Goal: Information Seeking & Learning: Learn about a topic

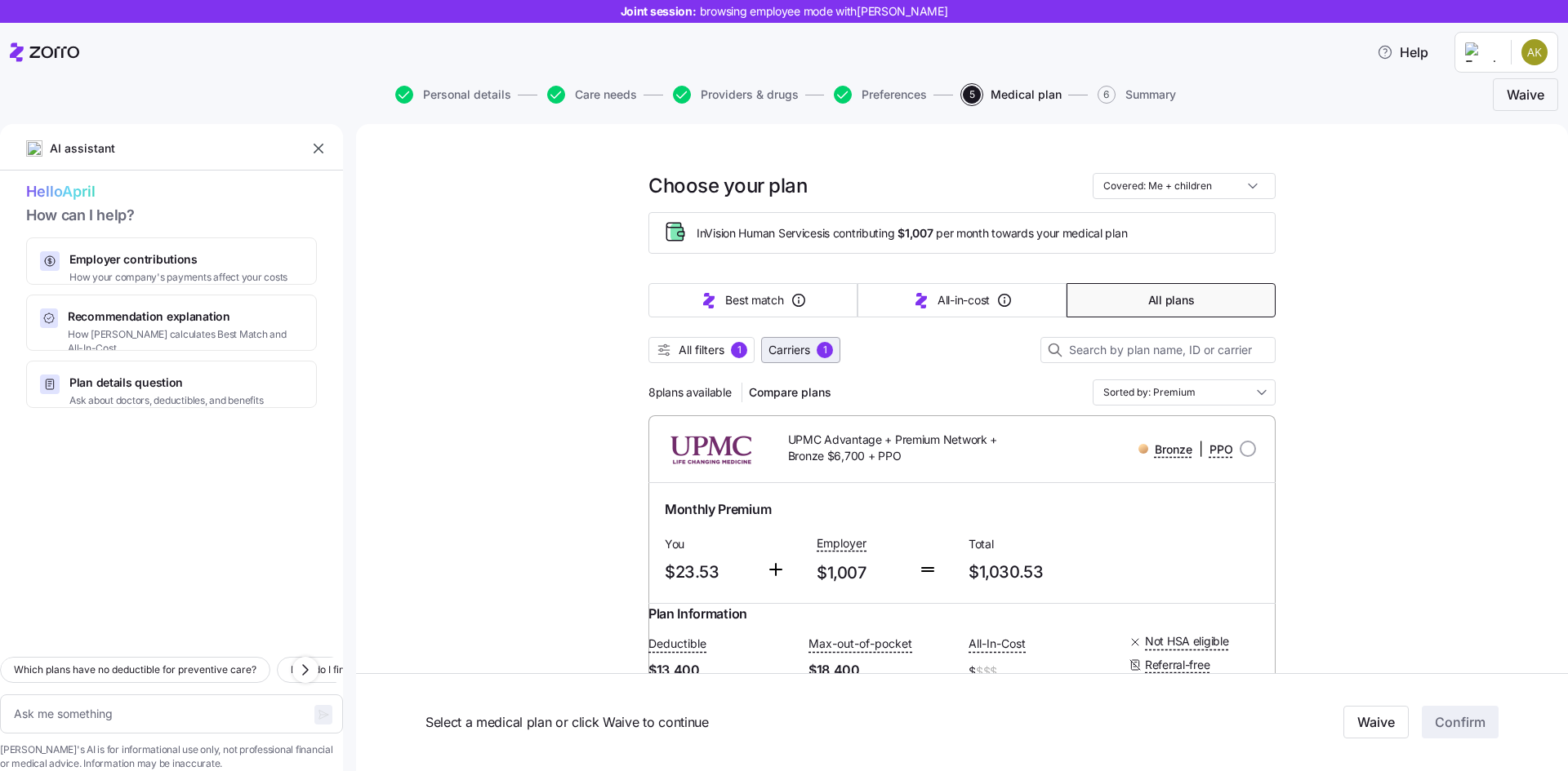
click at [814, 349] on span "Carriers 1" at bounding box center [801, 349] width 65 height 16
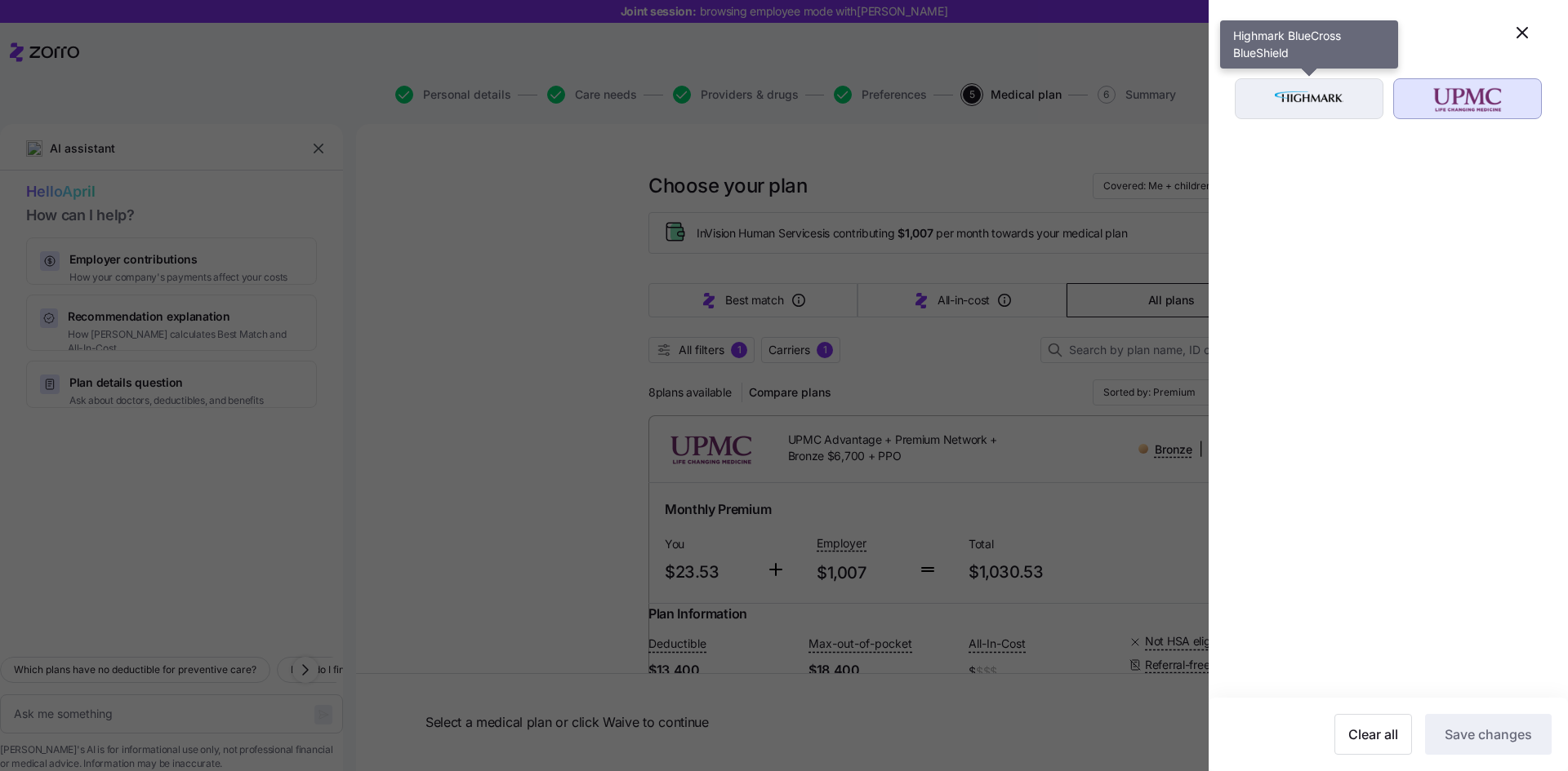
click at [1308, 96] on img "button" at bounding box center [1309, 98] width 120 height 33
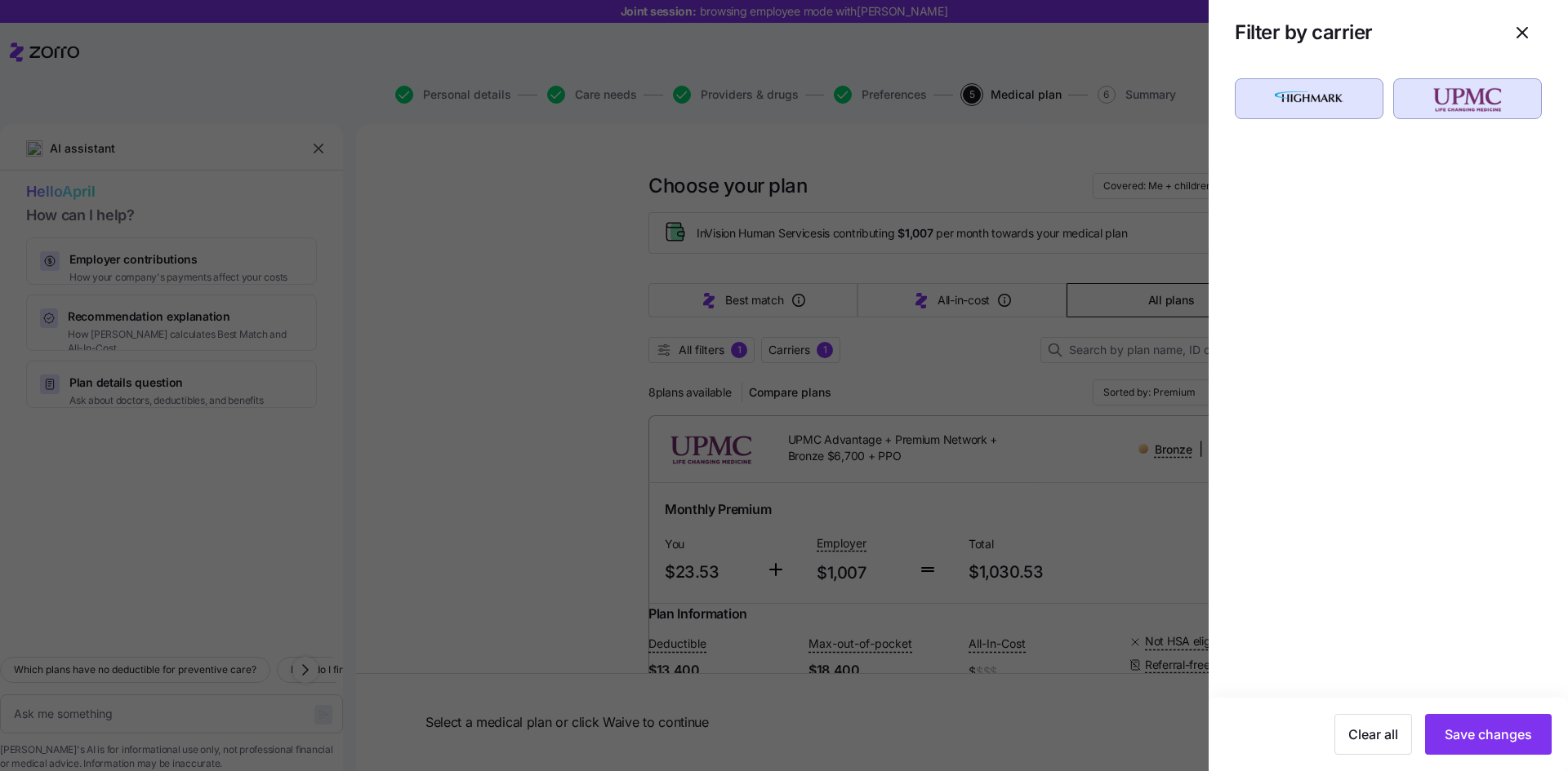
click at [1014, 402] on div at bounding box center [784, 386] width 1568 height 771
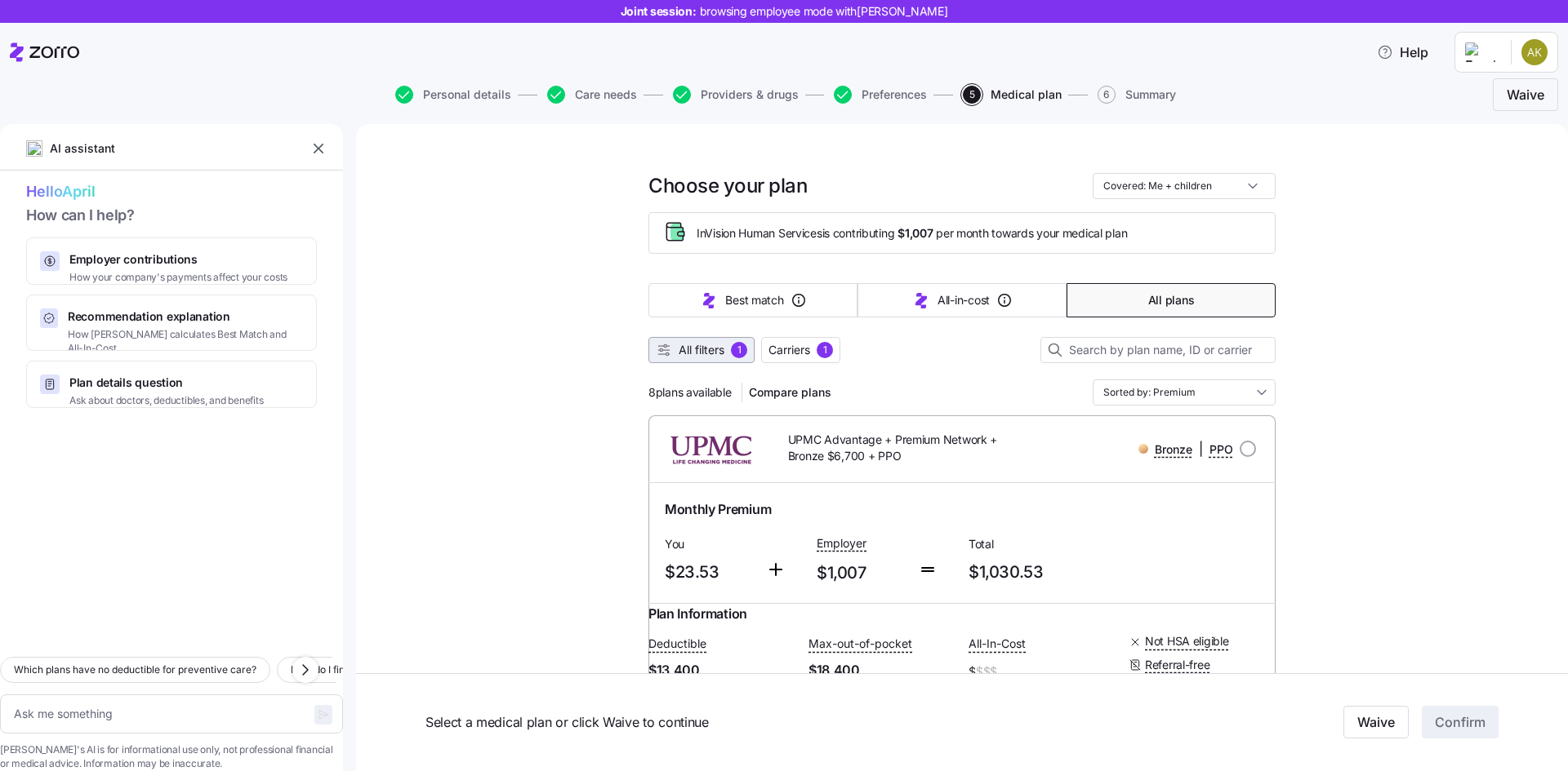
click at [738, 358] on div "1" at bounding box center [739, 349] width 16 height 16
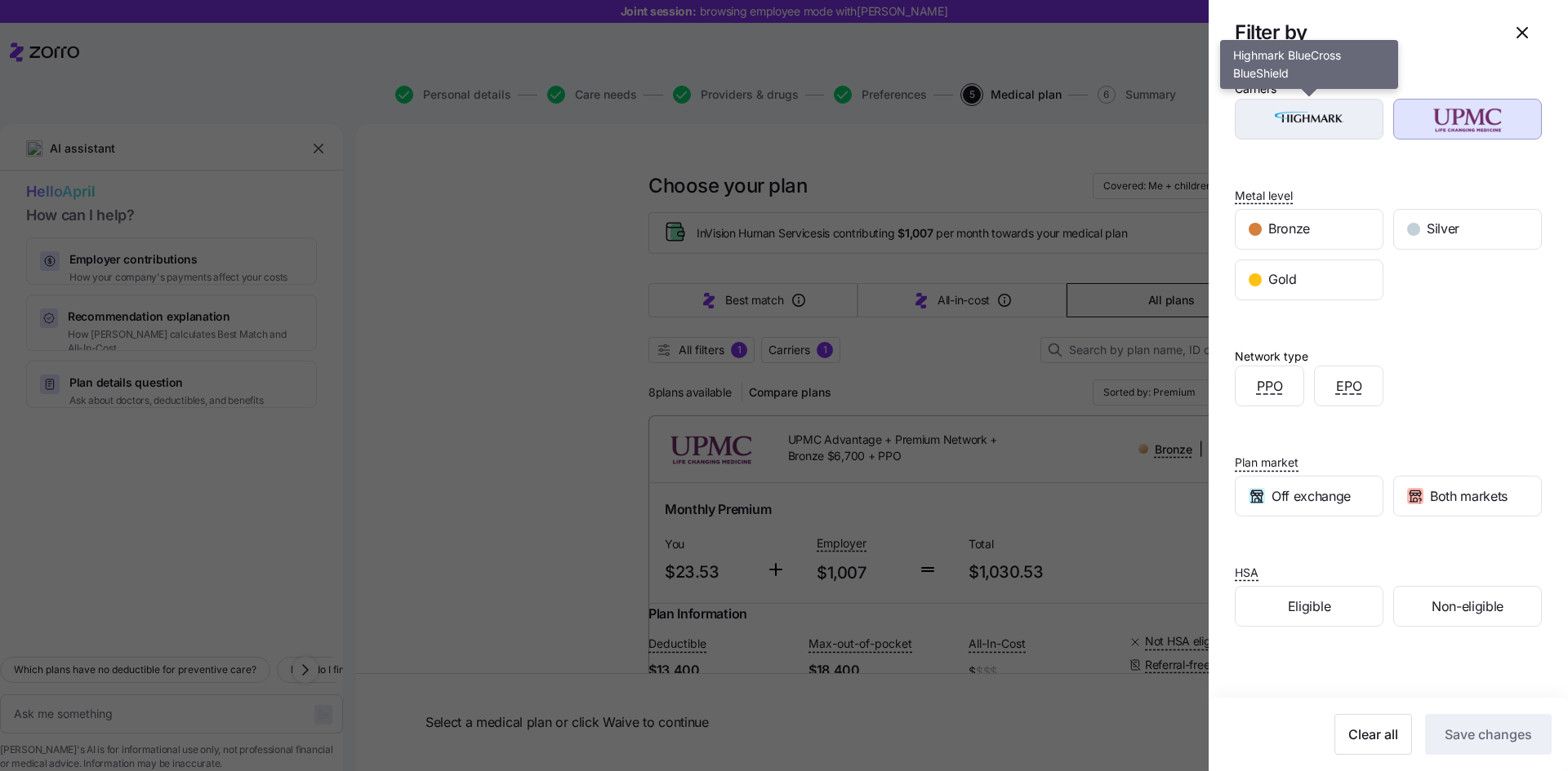
click at [1325, 131] on img "button" at bounding box center [1309, 118] width 120 height 33
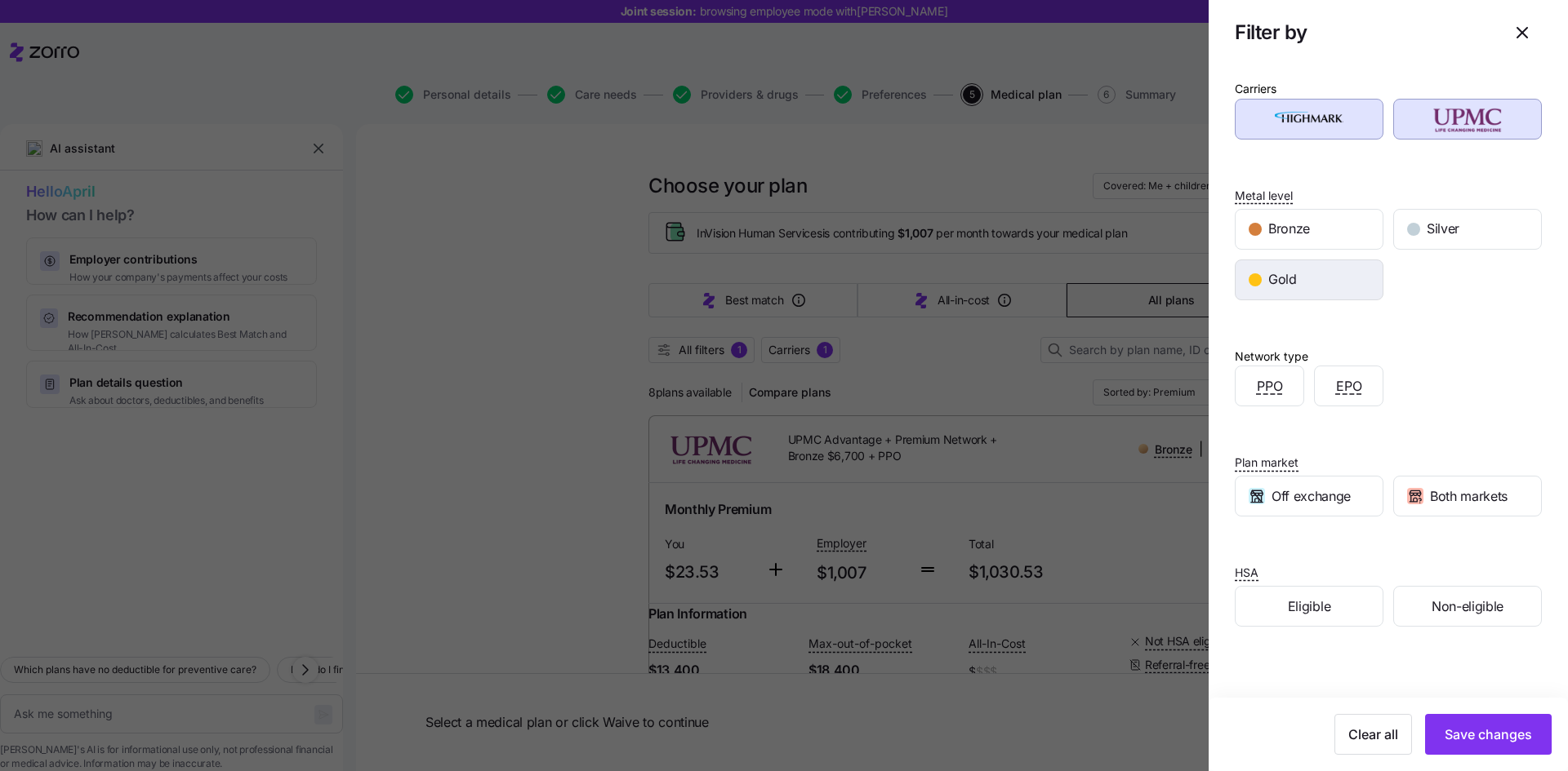
click at [1326, 270] on div "Gold" at bounding box center [1308, 280] width 147 height 39
click at [1438, 229] on span "Silver" at bounding box center [1443, 228] width 33 height 20
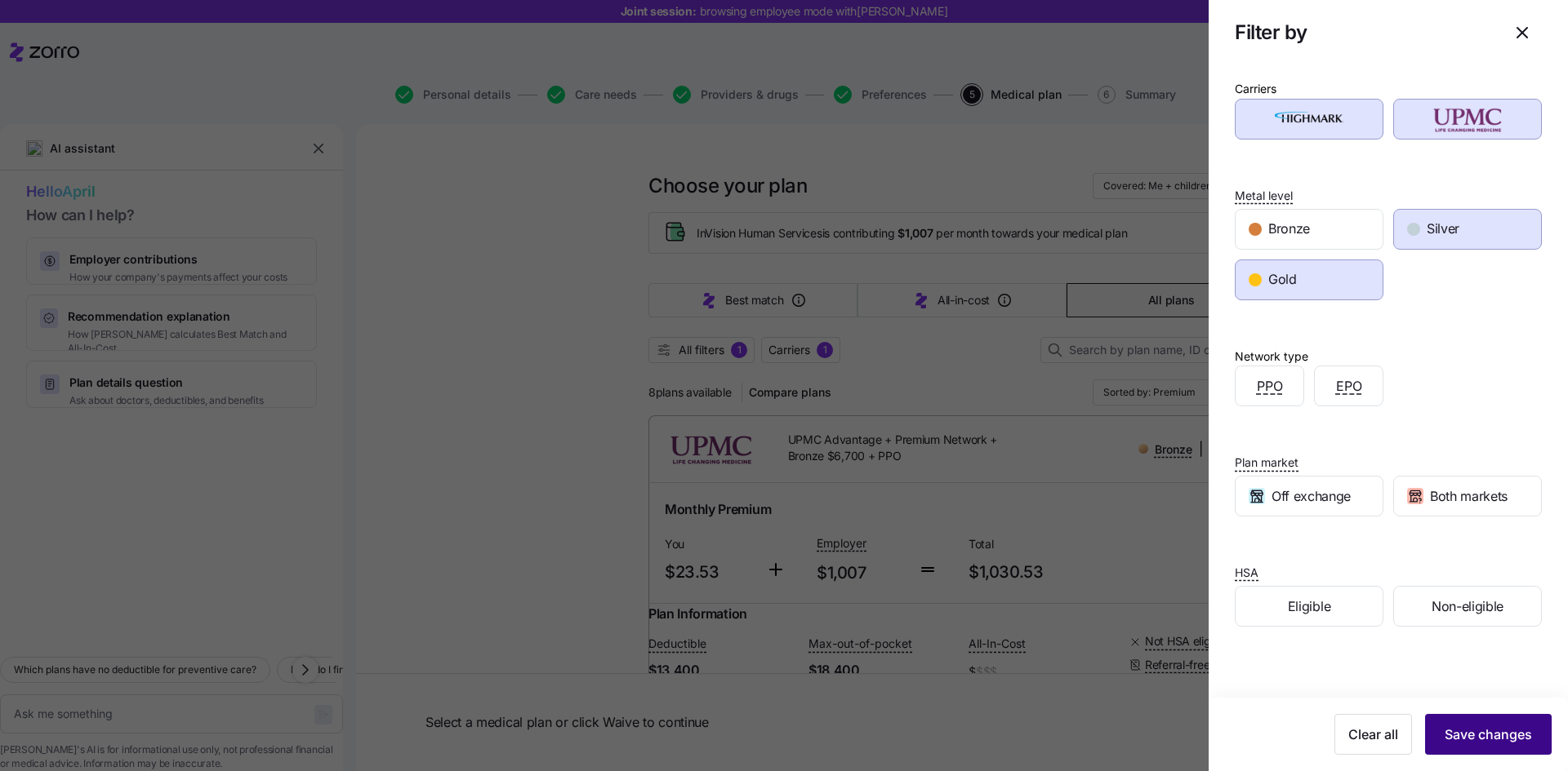
click at [1486, 732] on span "Save changes" at bounding box center [1488, 734] width 87 height 19
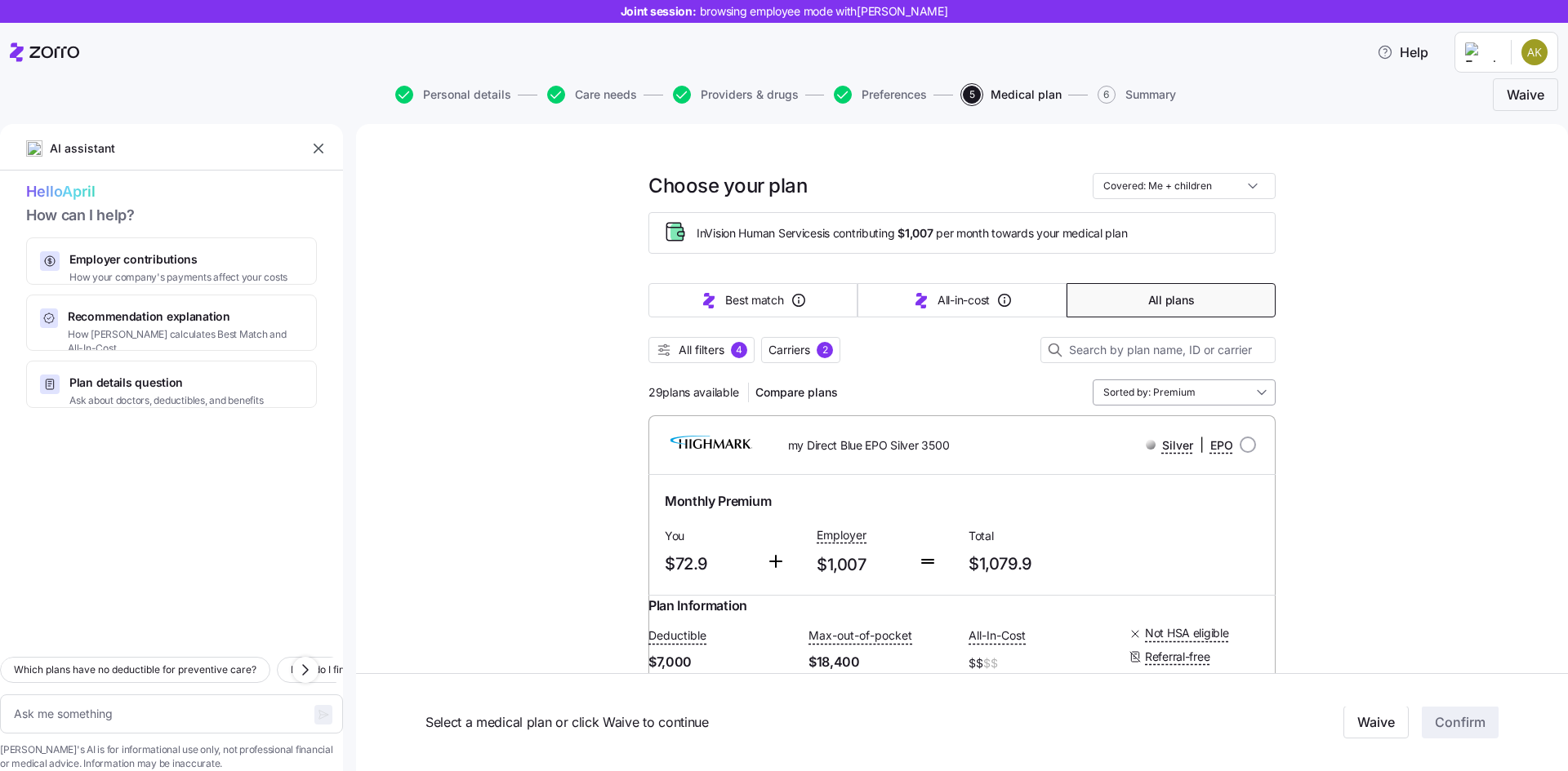
click at [1190, 386] on input "Sorted by: Premium" at bounding box center [1184, 392] width 183 height 26
click at [1189, 482] on div "Premium" at bounding box center [1184, 487] width 170 height 28
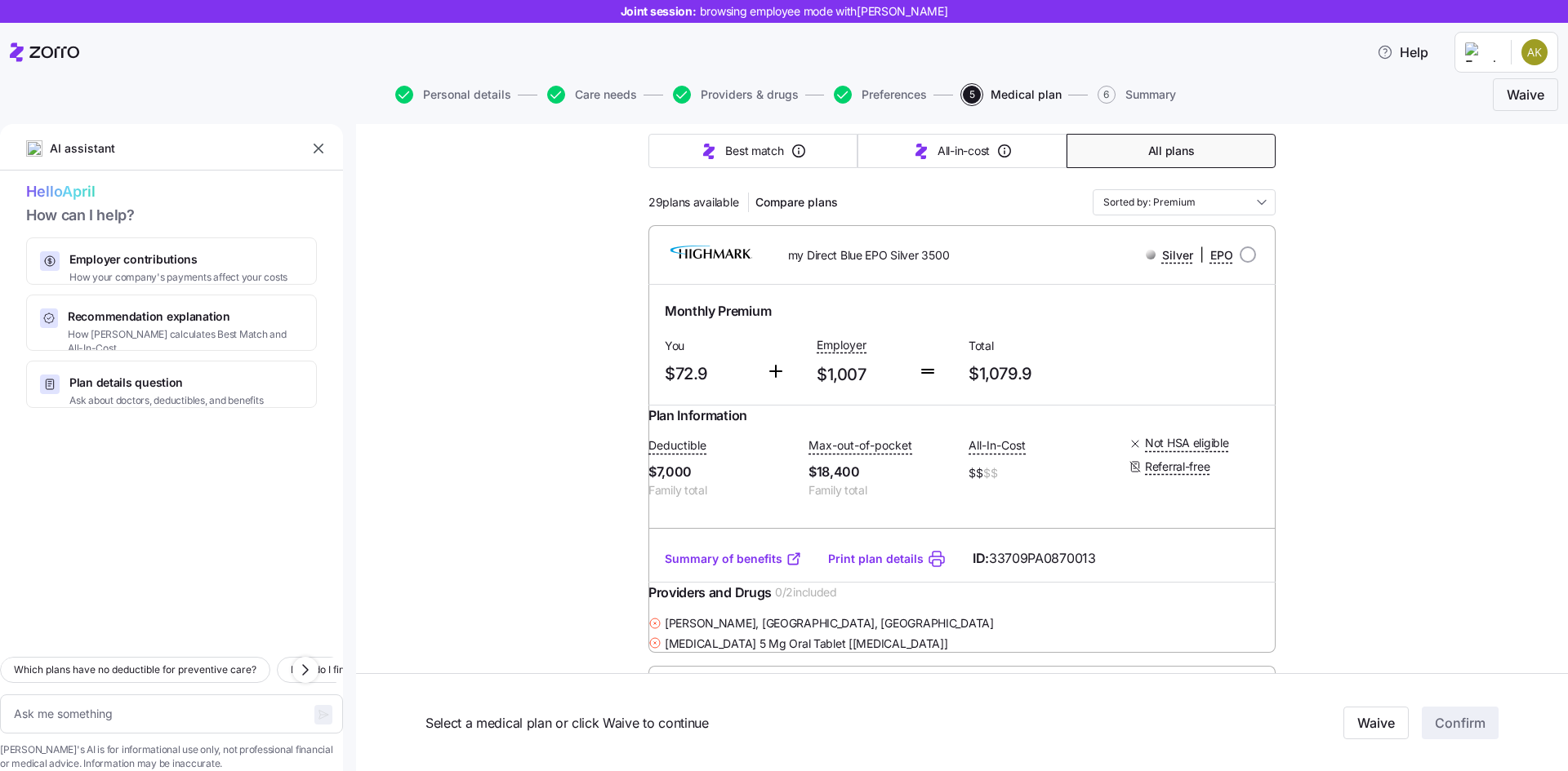
scroll to position [193, 0]
click at [754, 564] on link "Summary of benefits" at bounding box center [733, 555] width 137 height 16
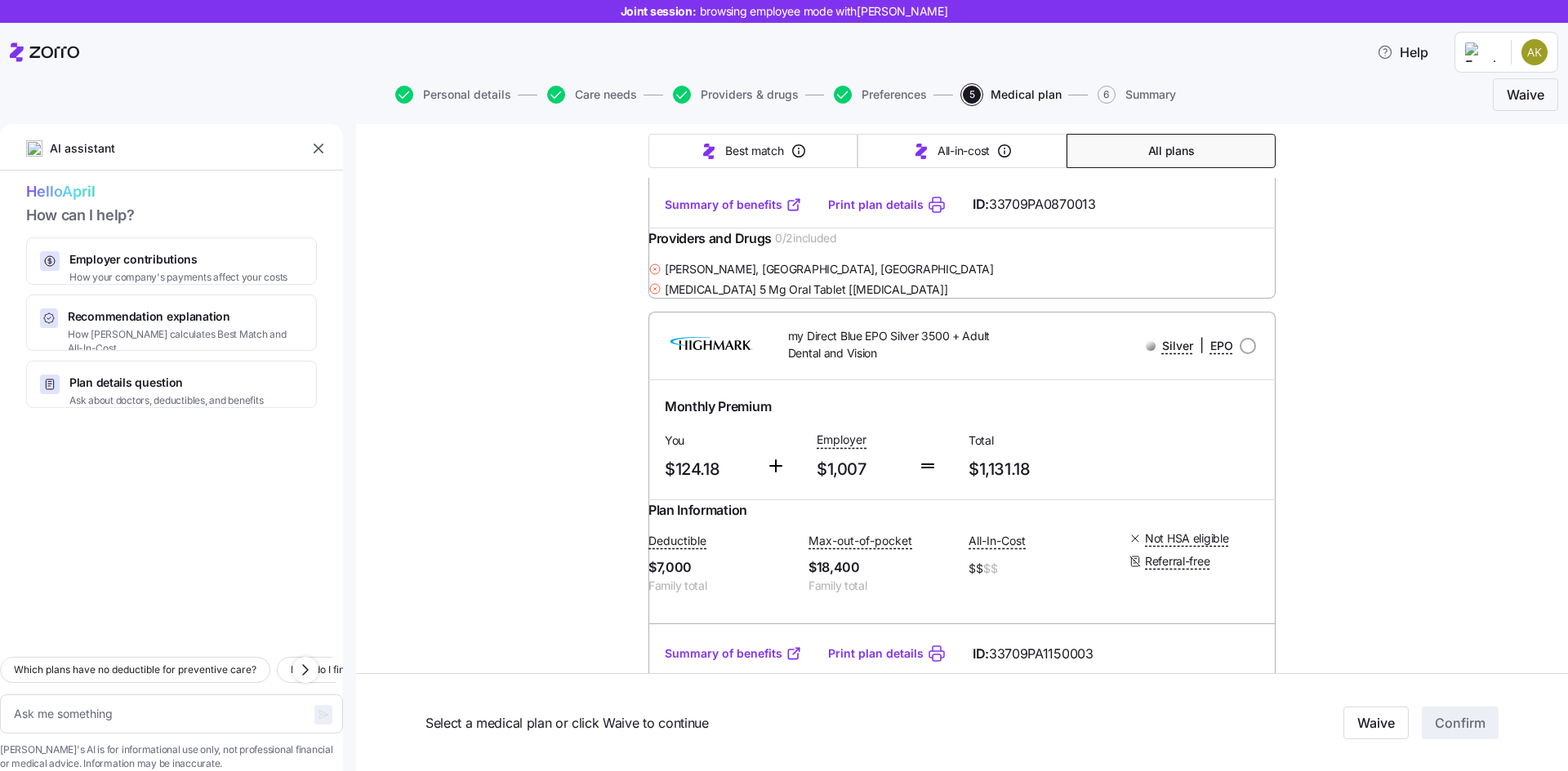
scroll to position [547, 0]
click at [944, 362] on div "my Direct Blue EPO Silver 3500 + Adult Dental and Vision Silver | EPO" at bounding box center [962, 343] width 627 height 67
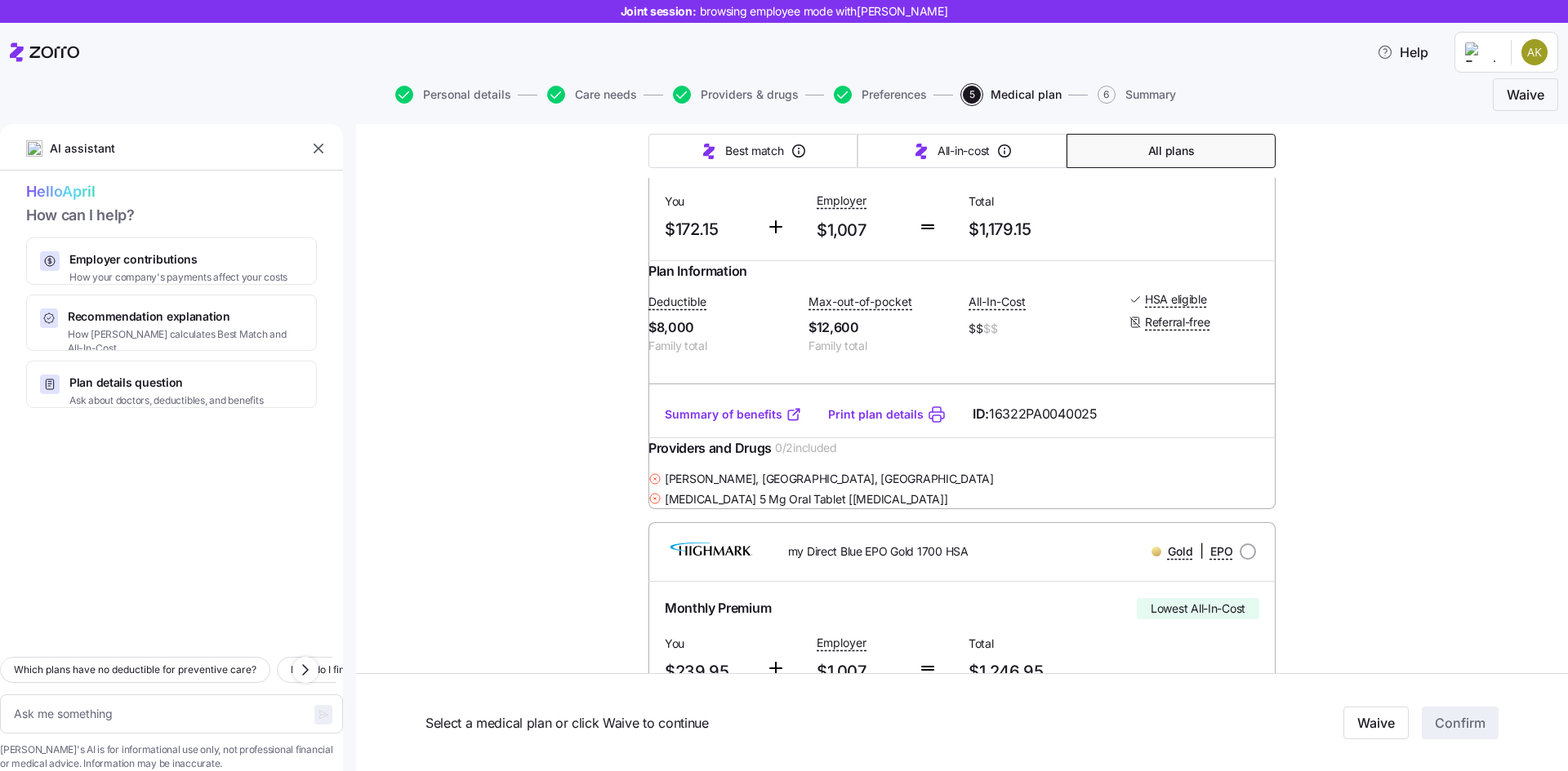
scroll to position [1239, 0]
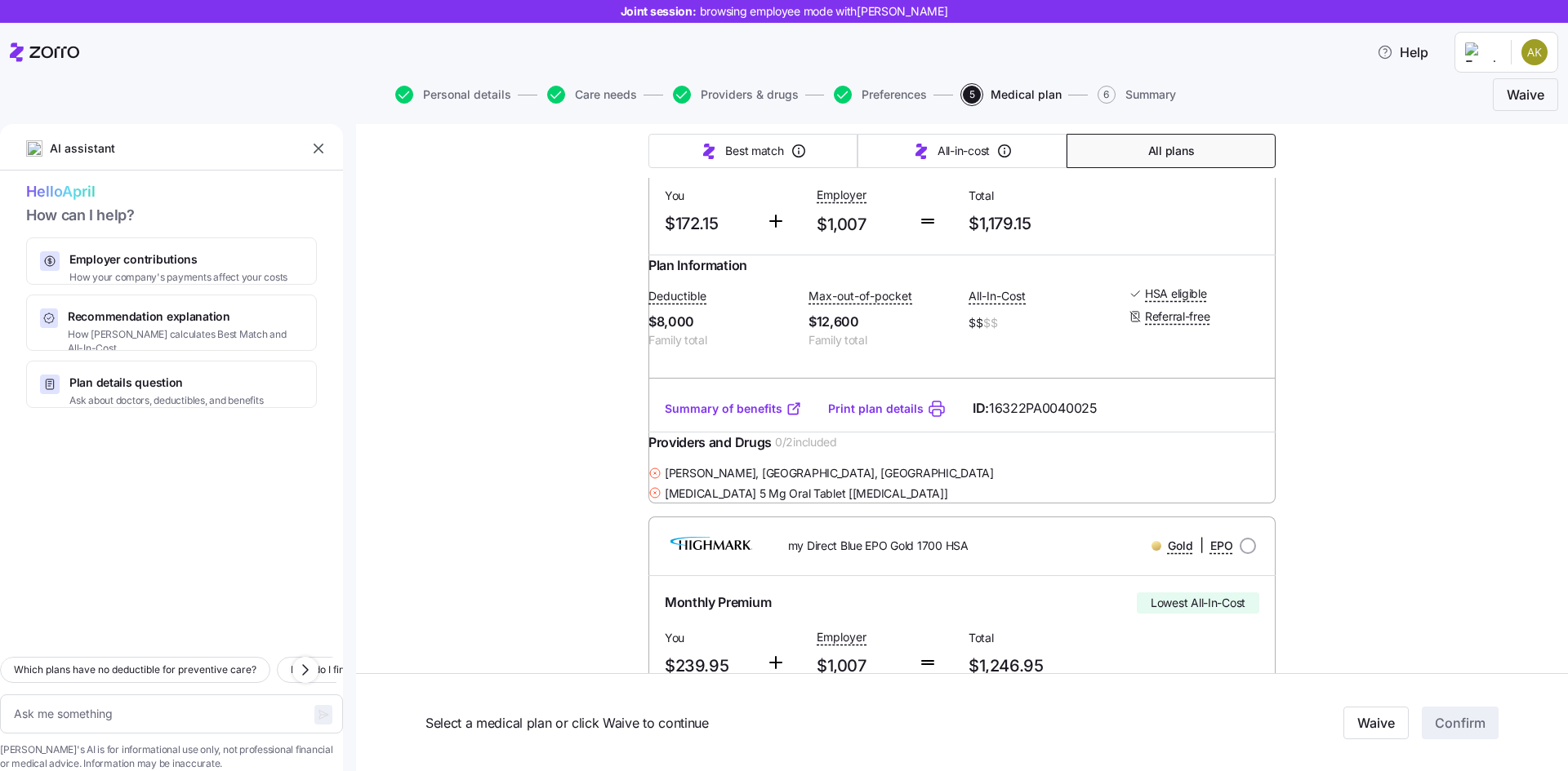
click at [770, 417] on link "Summary of benefits" at bounding box center [733, 408] width 137 height 16
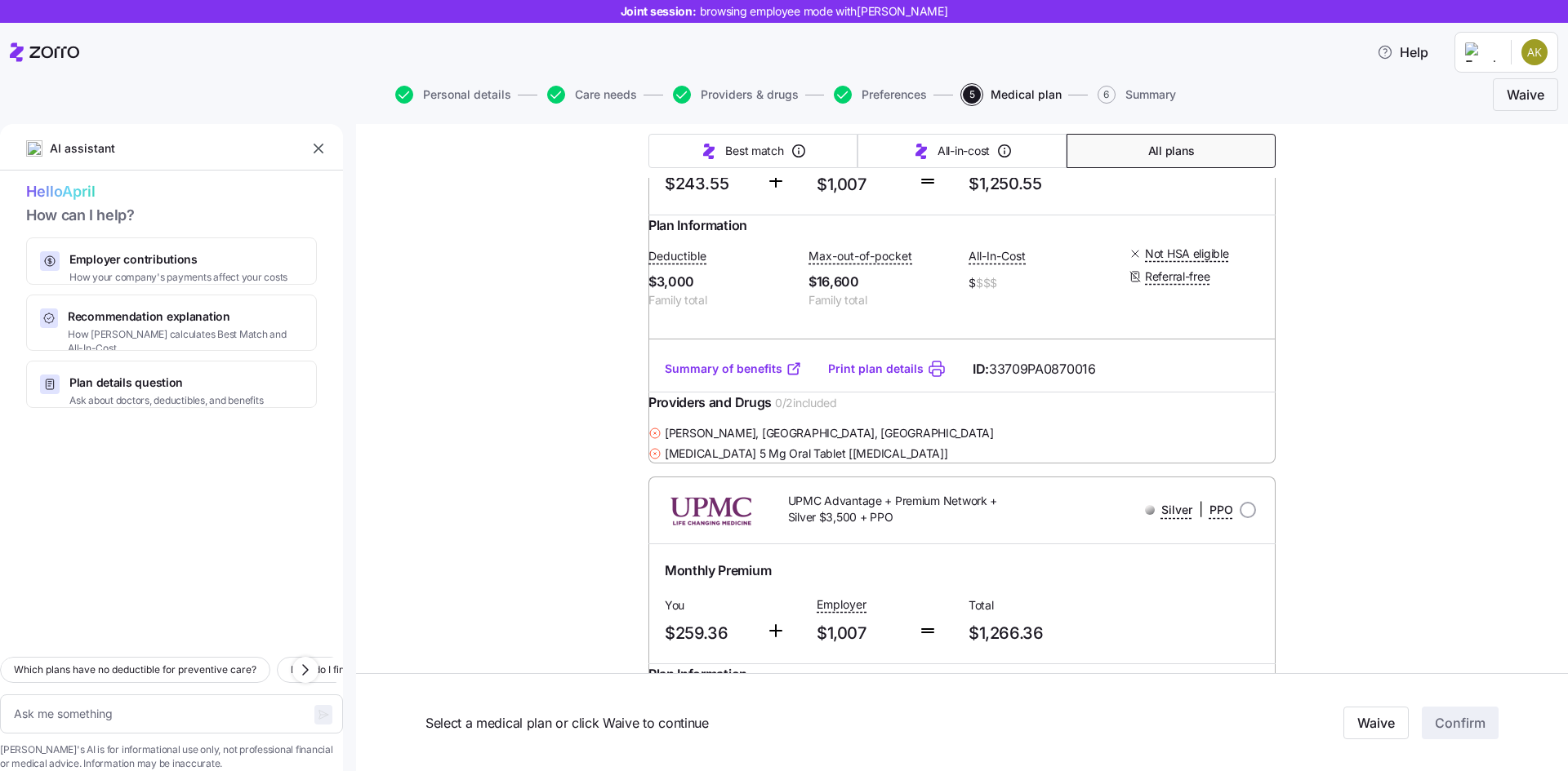
scroll to position [0, 0]
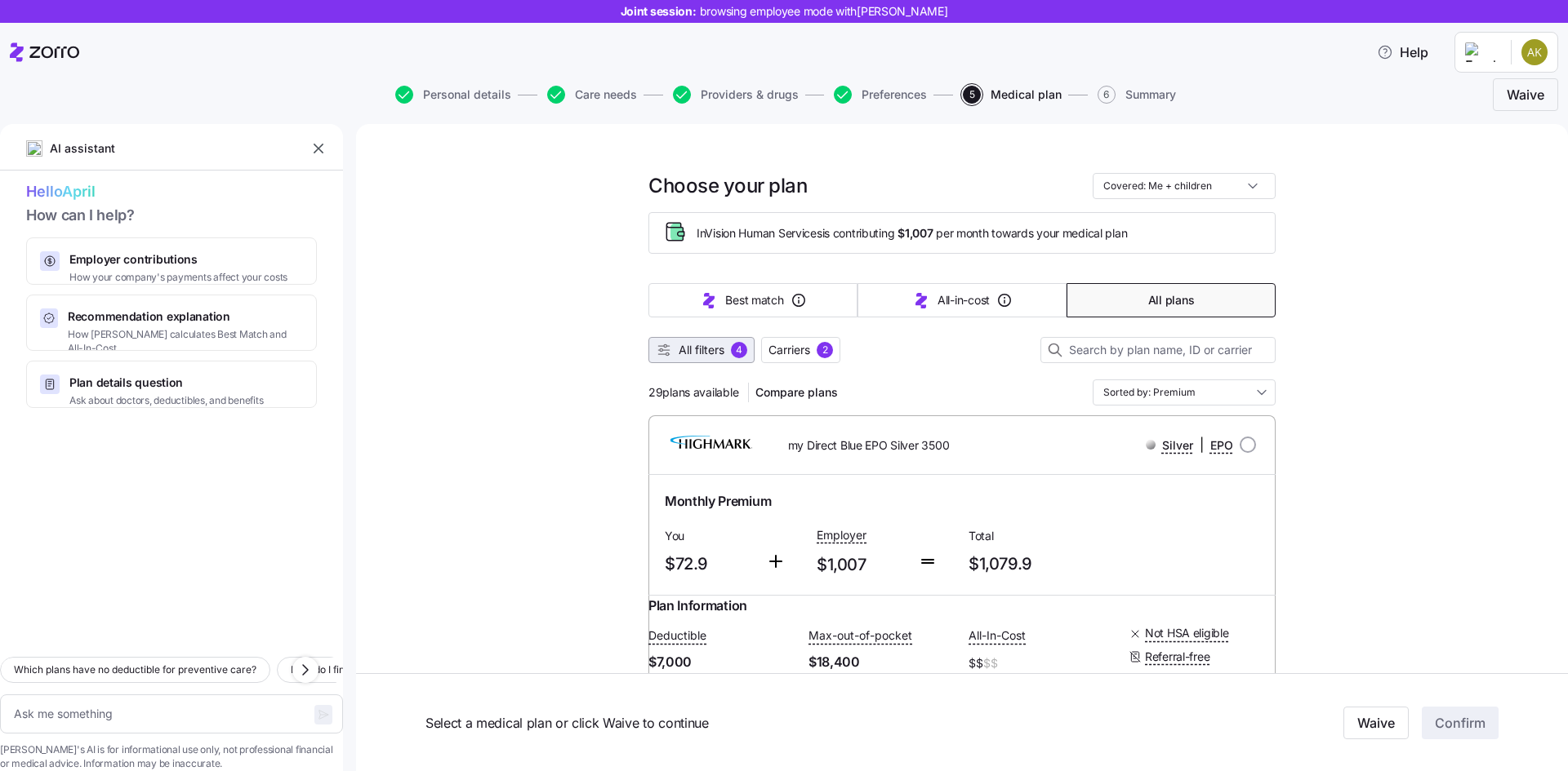
click at [712, 356] on span "All filters" at bounding box center [702, 349] width 45 height 16
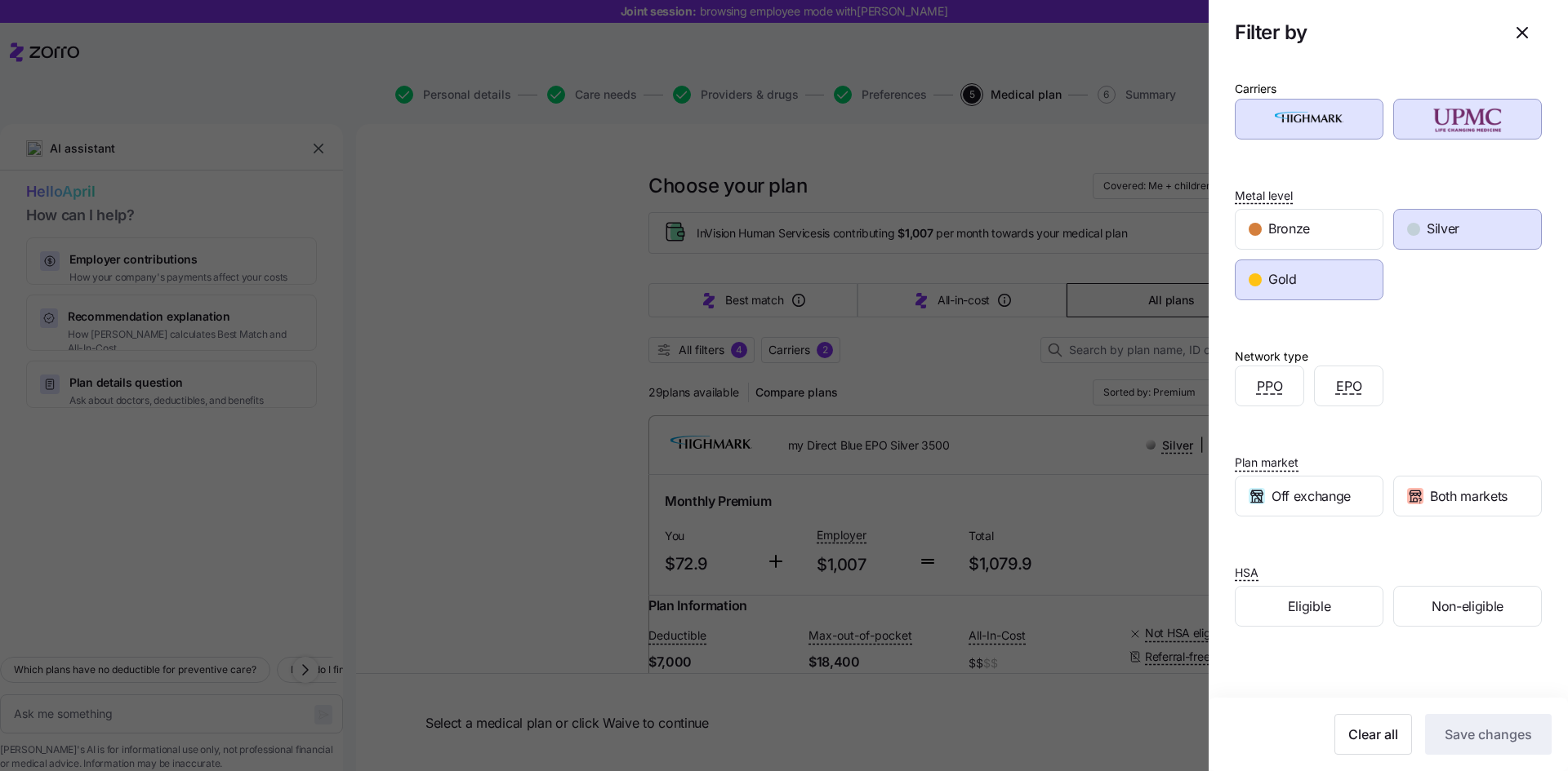
click at [592, 296] on div at bounding box center [784, 386] width 1568 height 771
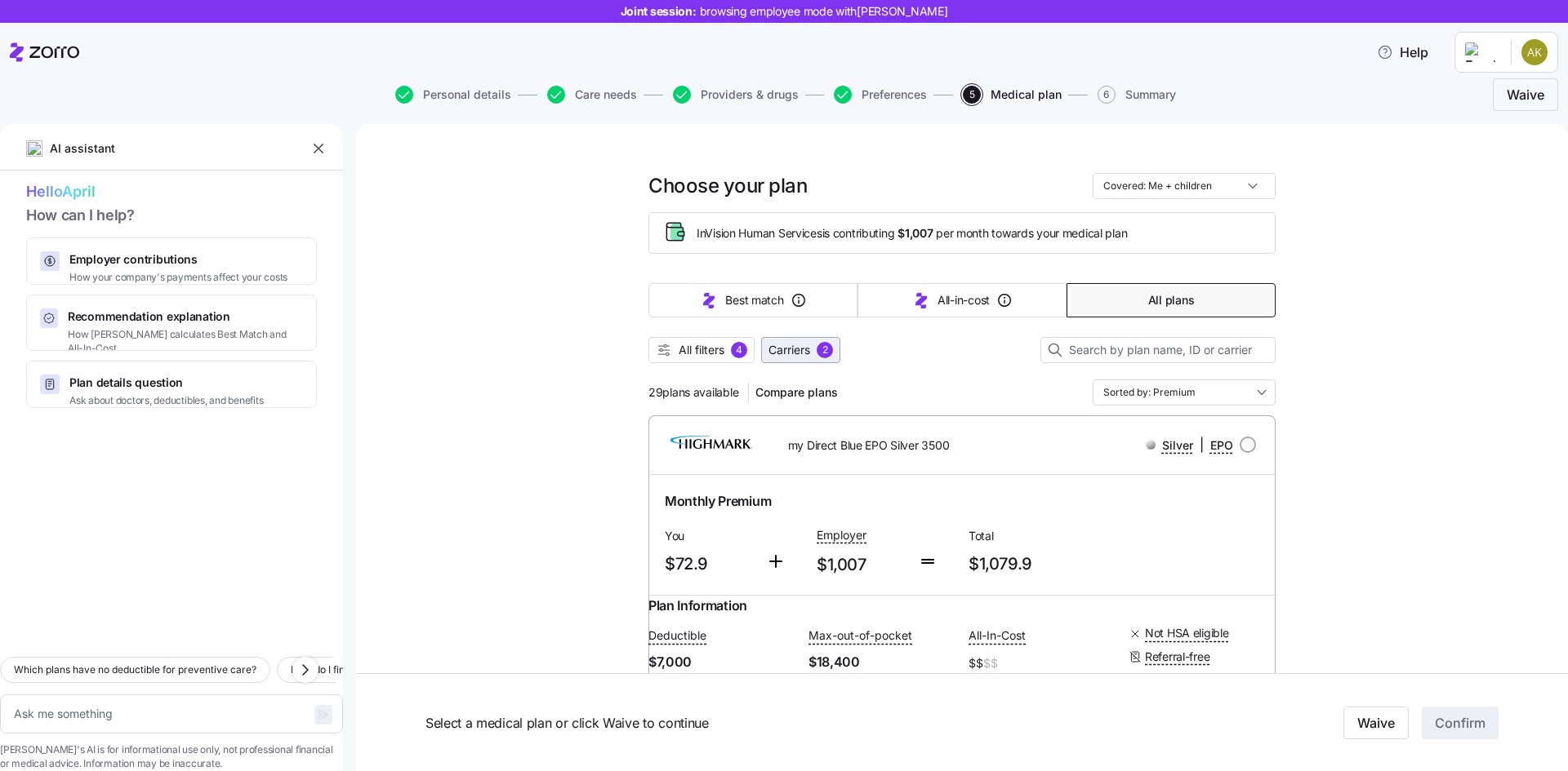
click at [802, 356] on span "Carriers" at bounding box center [790, 349] width 42 height 16
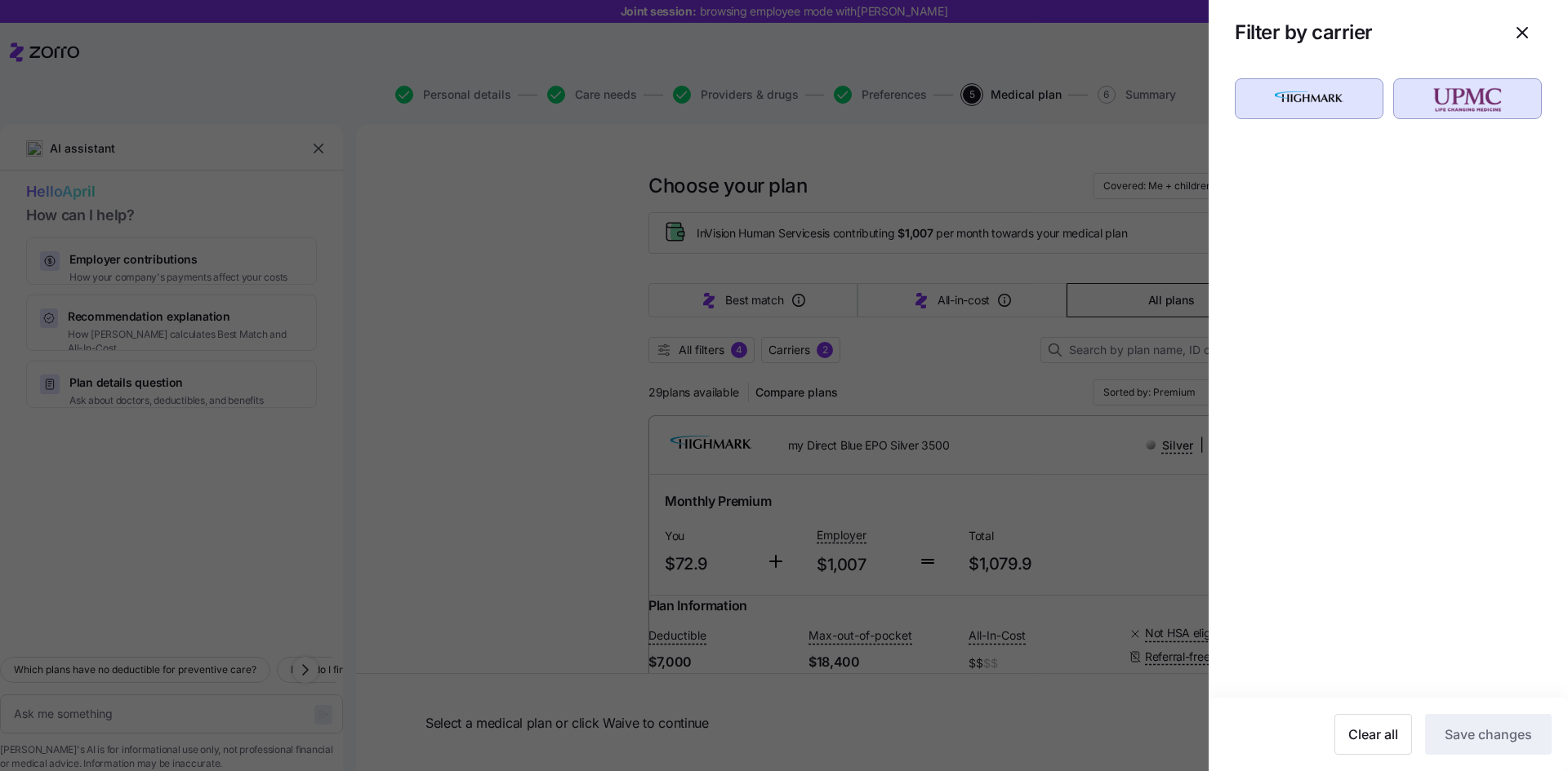
click at [636, 329] on div at bounding box center [784, 386] width 1568 height 771
type textarea "x"
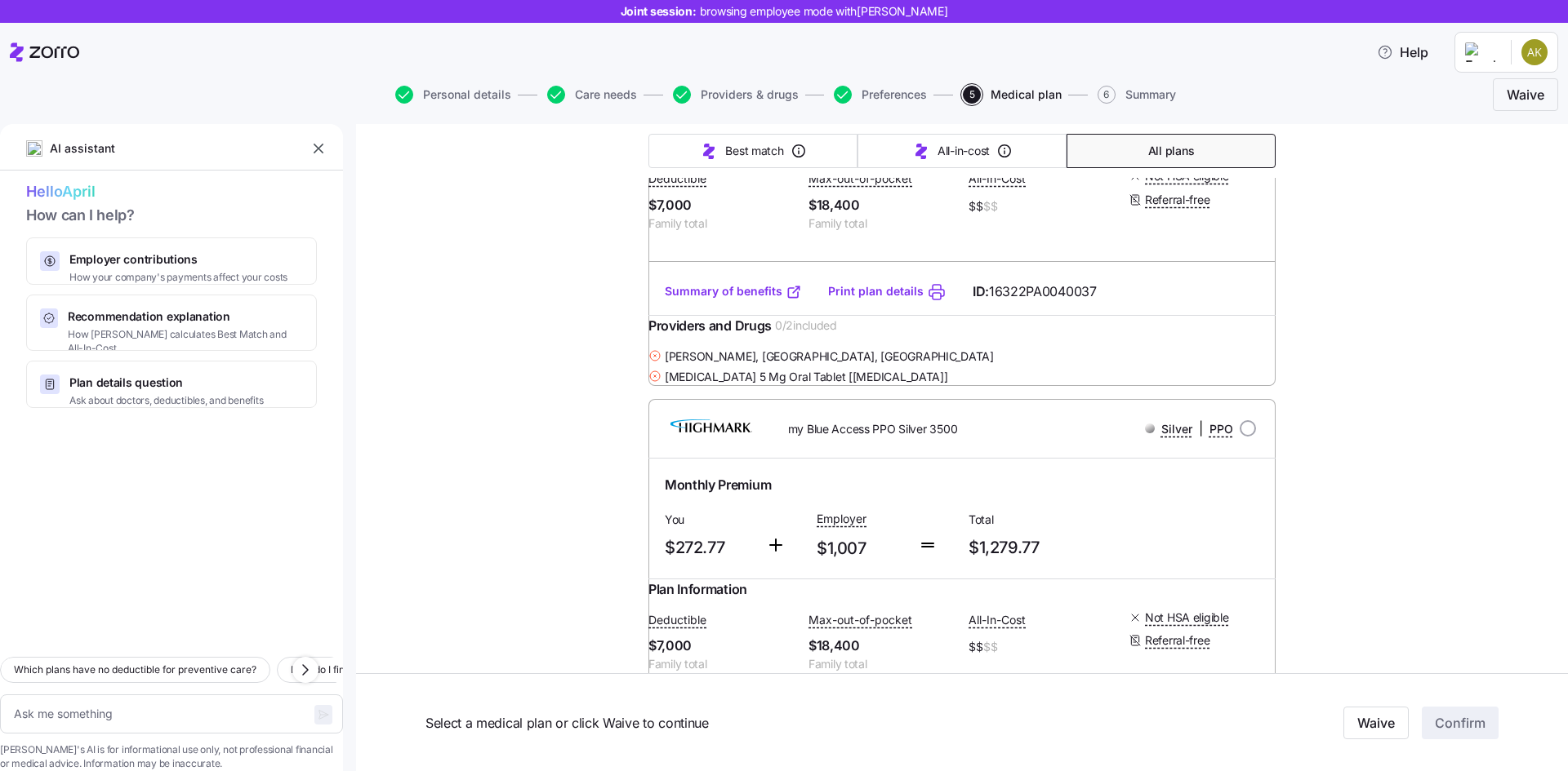
scroll to position [2689, 0]
click at [757, 314] on div "Summary of benefits Print plan details ID: 16322PA0040037" at bounding box center [962, 291] width 627 height 46
click at [762, 299] on link "Summary of benefits" at bounding box center [733, 290] width 137 height 16
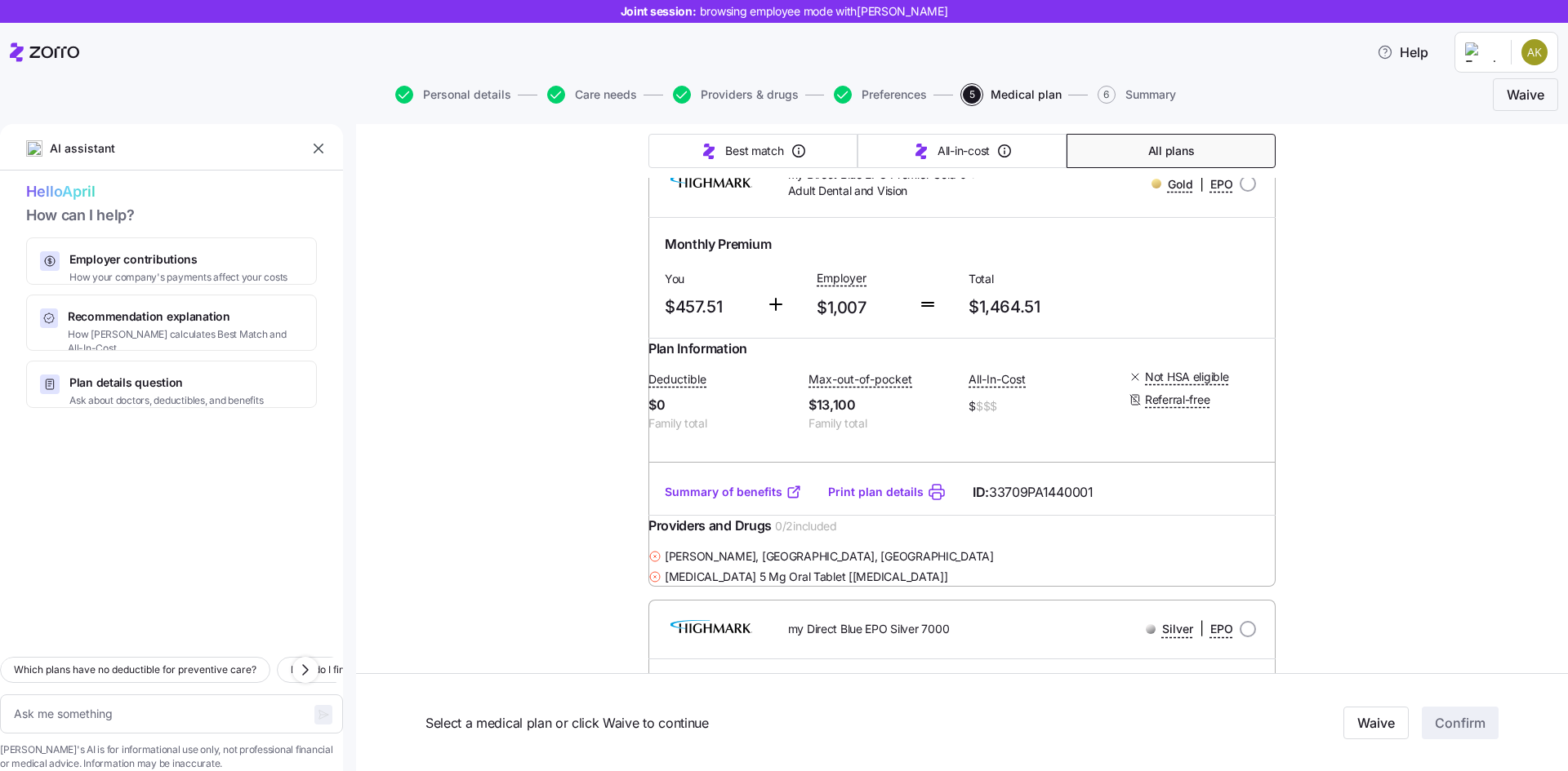
scroll to position [6059, 0]
click at [760, 51] on link "Summary of benefits" at bounding box center [733, 43] width 137 height 16
